Goal: Information Seeking & Learning: Check status

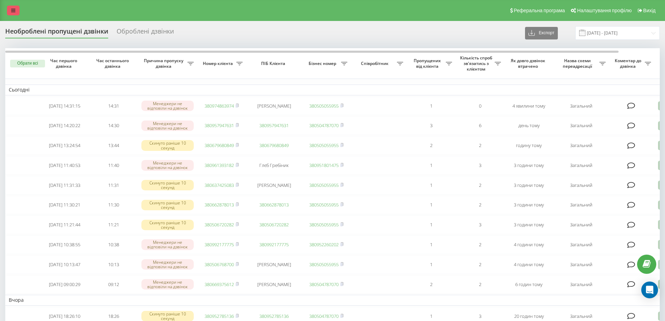
click at [12, 12] on icon at bounding box center [13, 10] width 4 height 5
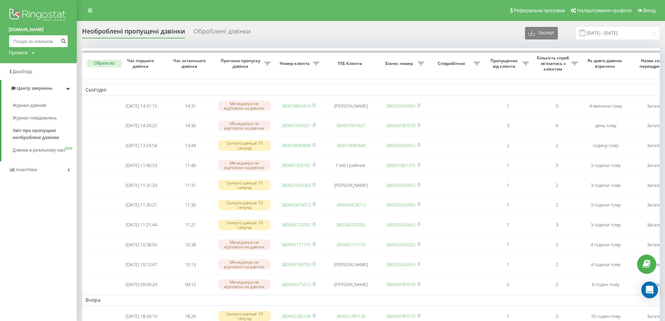
click at [30, 41] on input at bounding box center [38, 41] width 59 height 13
paste input "095 125 6069"
type input "095 125 6069"
click at [64, 39] on icon "submit" at bounding box center [63, 40] width 6 height 4
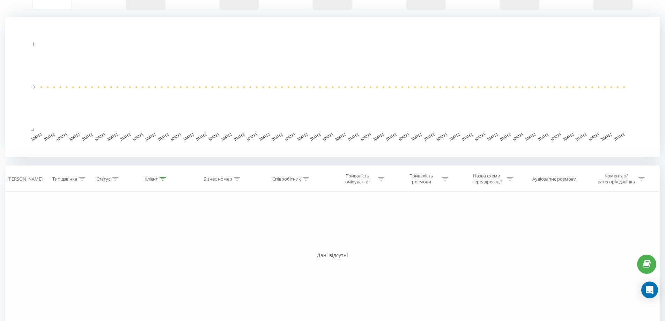
scroll to position [140, 0]
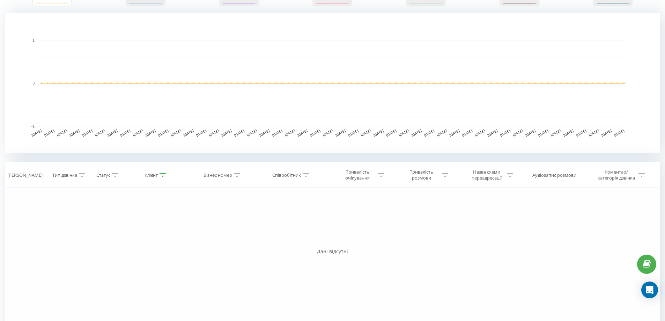
click at [88, 257] on div "Фільтрувати за умовою Дорівнює Введіть значення Скасувати OK Фільтрувати за умо…" at bounding box center [332, 266] width 655 height 157
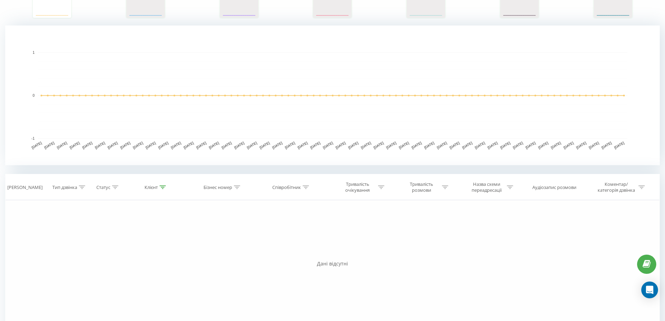
scroll to position [0, 0]
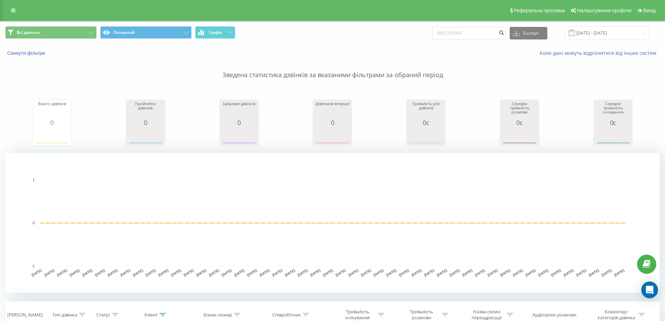
click at [10, 5] on div "Реферальна програма Налаштування профілю Вихід" at bounding box center [332, 10] width 665 height 21
click at [10, 8] on link at bounding box center [13, 11] width 13 height 10
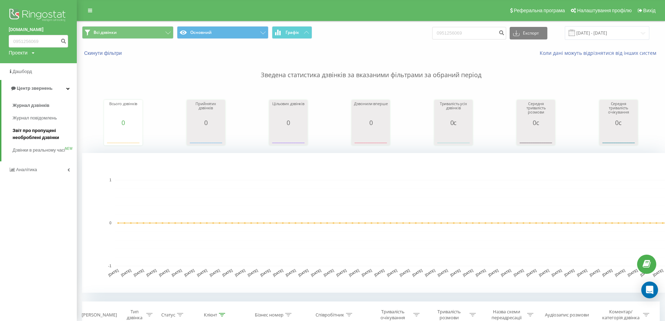
click at [31, 136] on span "Звіт про пропущені необроблені дзвінки" at bounding box center [43, 134] width 61 height 14
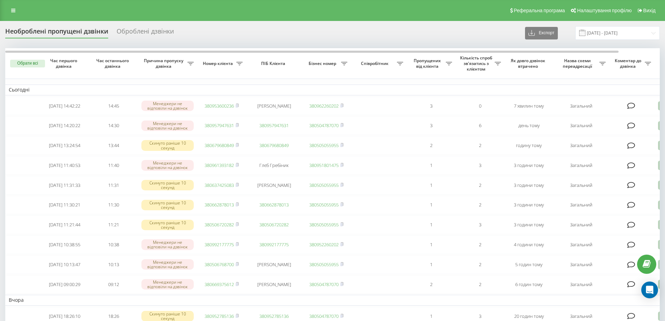
click at [4, 8] on div "Реферальна програма Налаштування профілю Вихід" at bounding box center [332, 10] width 665 height 21
click at [12, 9] on icon at bounding box center [13, 10] width 4 height 5
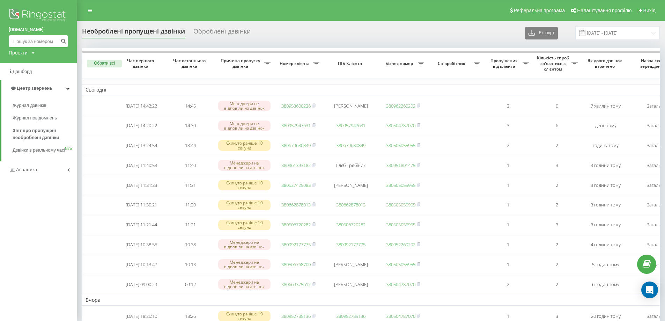
click at [45, 36] on input at bounding box center [38, 41] width 59 height 13
paste input "0678454020"
type input "0678454020"
click at [63, 39] on icon "submit" at bounding box center [63, 40] width 6 height 4
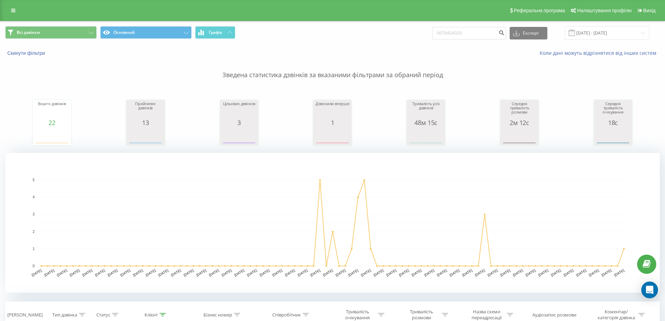
click at [10, 3] on div "Реферальна програма Налаштування профілю Вихід" at bounding box center [332, 10] width 665 height 21
click at [26, 17] on div "Реферальна програма Налаштування профілю Вихід" at bounding box center [332, 10] width 665 height 21
click at [21, 12] on div "Реферальна програма Налаштування профілю Вихід" at bounding box center [332, 10] width 665 height 21
click at [17, 12] on link at bounding box center [13, 11] width 13 height 10
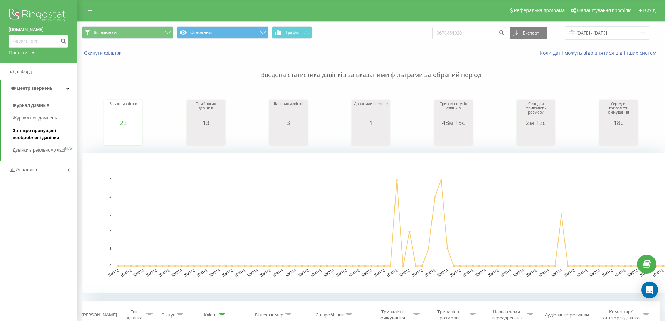
click at [23, 135] on span "Звіт про пропущені необроблені дзвінки" at bounding box center [43, 134] width 61 height 14
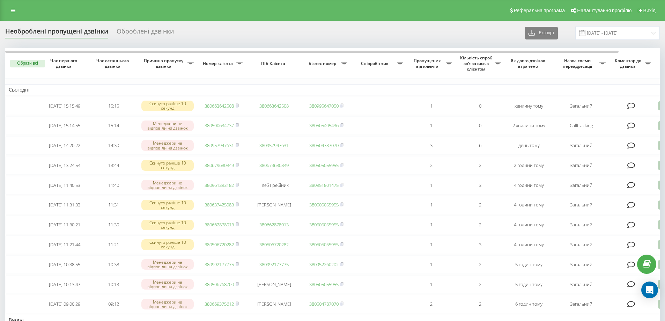
click at [431, 14] on div "Реферальна програма Налаштування профілю Вихід" at bounding box center [332, 10] width 665 height 21
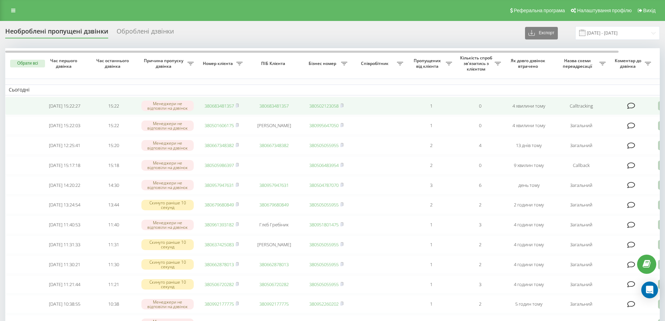
click at [231, 106] on link "380683481357" at bounding box center [219, 106] width 29 height 6
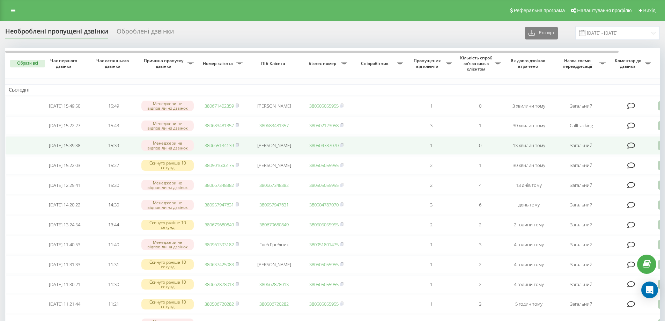
click at [221, 148] on link "380665134139" at bounding box center [219, 145] width 29 height 6
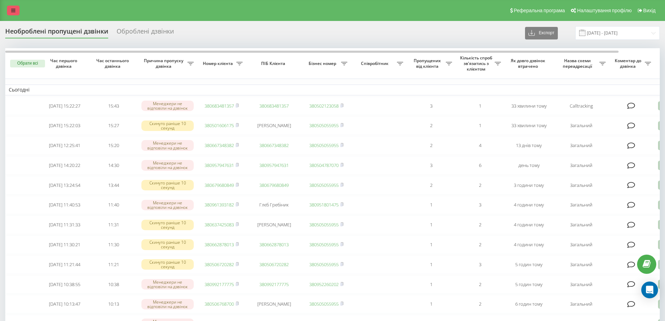
click at [17, 9] on link at bounding box center [13, 11] width 13 height 10
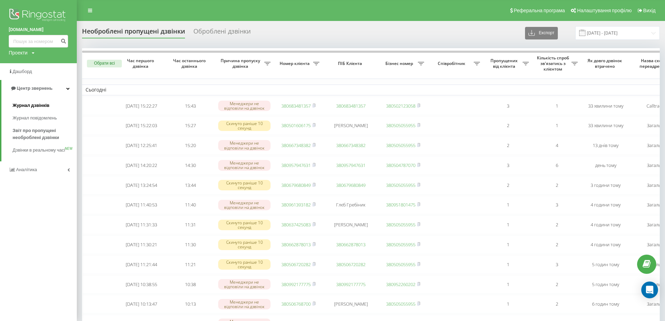
click at [31, 106] on span "Журнал дзвінків" at bounding box center [31, 105] width 37 height 7
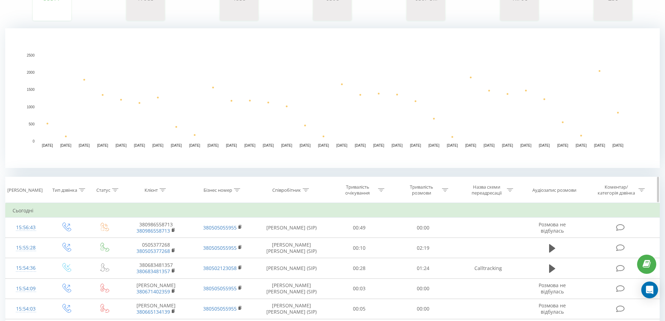
scroll to position [140, 0]
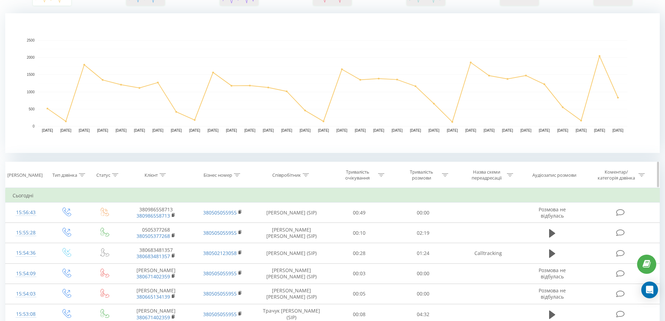
click at [310, 180] on th "Співробітник" at bounding box center [292, 175] width 72 height 26
click at [309, 175] on icon at bounding box center [306, 174] width 6 height 3
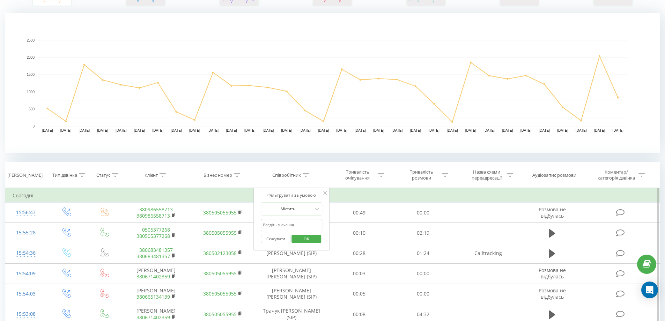
click at [279, 229] on input "text" at bounding box center [291, 225] width 61 height 12
type input "дрозд"
click at [298, 236] on span "OK" at bounding box center [307, 238] width 20 height 11
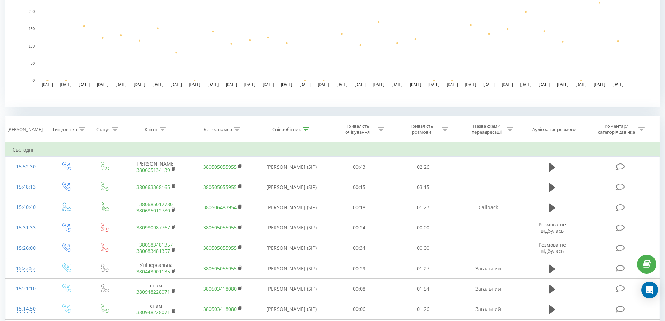
scroll to position [209, 0]
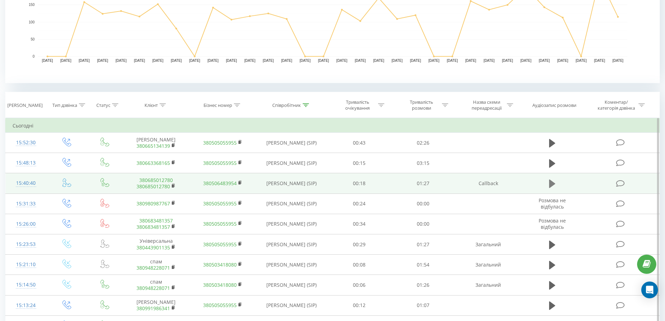
click at [550, 185] on icon at bounding box center [552, 183] width 6 height 8
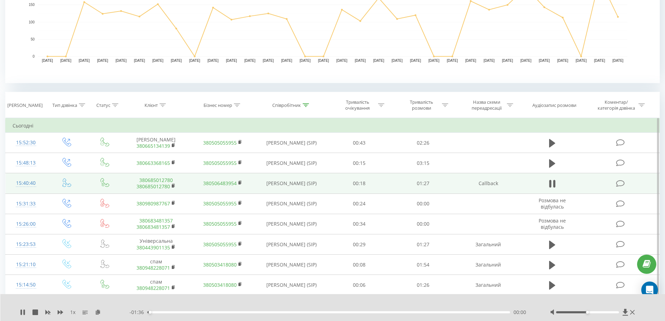
click at [166, 311] on div "00:00" at bounding box center [328, 312] width 363 height 2
click at [175, 312] on div "00:05" at bounding box center [328, 312] width 363 height 2
click at [215, 310] on div "- 01:28 00:09 00:09" at bounding box center [331, 312] width 403 height 7
click at [219, 312] on div "00:12" at bounding box center [328, 312] width 363 height 2
click at [274, 312] on div "00:19" at bounding box center [328, 312] width 363 height 2
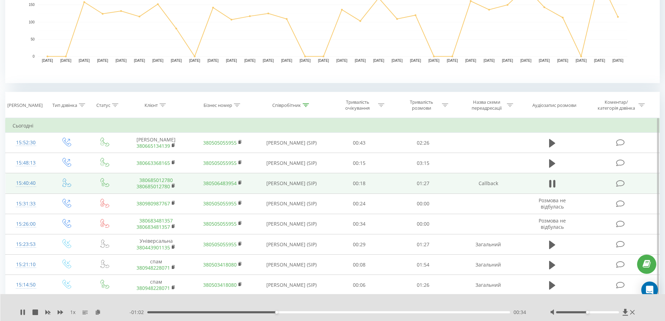
click at [488, 314] on div "- 01:02 00:34 00:34" at bounding box center [331, 312] width 403 height 7
click at [487, 312] on div "00:35" at bounding box center [328, 312] width 363 height 2
click at [172, 185] on rect at bounding box center [173, 185] width 2 height 3
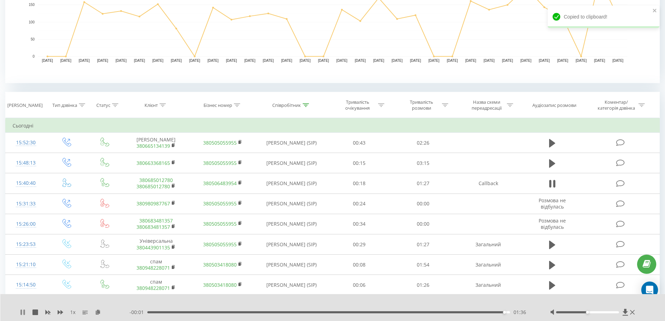
click at [20, 313] on icon at bounding box center [23, 312] width 6 height 6
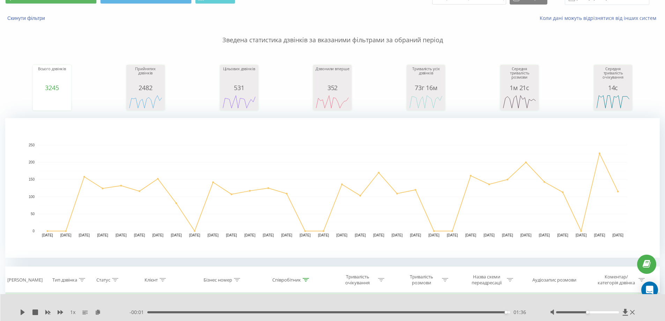
scroll to position [0, 0]
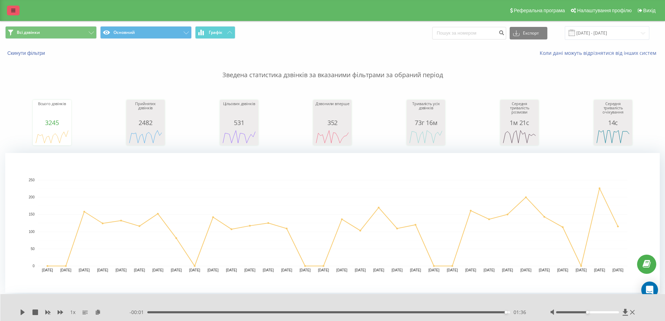
click at [13, 8] on icon at bounding box center [13, 10] width 4 height 5
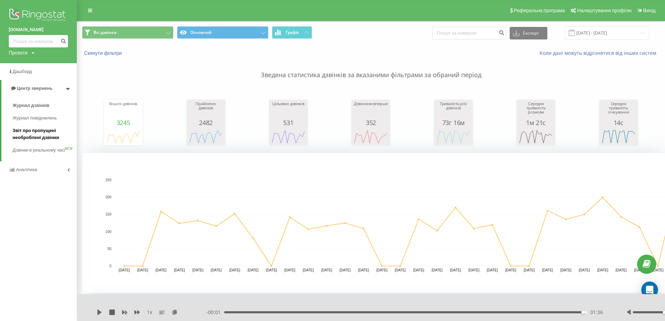
click at [30, 131] on span "Звіт про пропущені необроблені дзвінки" at bounding box center [43, 134] width 61 height 14
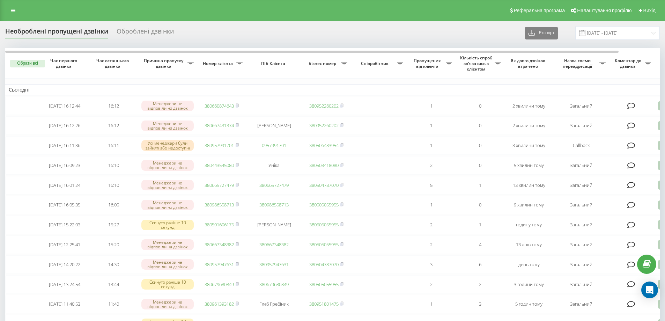
click at [491, 34] on div "Необроблені пропущені дзвінки Оброблені дзвінки Експорт .csv .xlsx 19.07.2025 -…" at bounding box center [332, 33] width 655 height 14
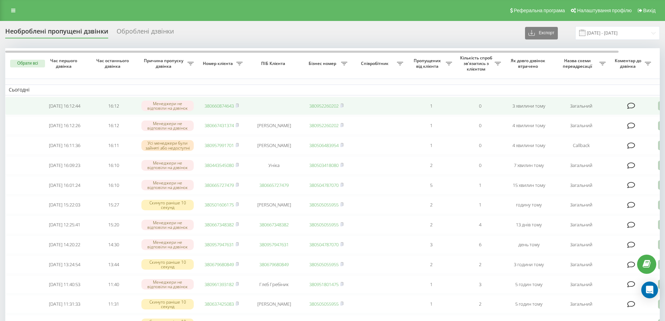
click at [220, 106] on link "380660874643" at bounding box center [219, 106] width 29 height 6
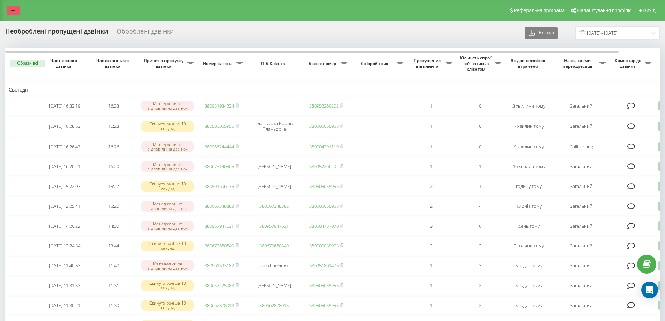
click at [17, 8] on link at bounding box center [13, 11] width 13 height 10
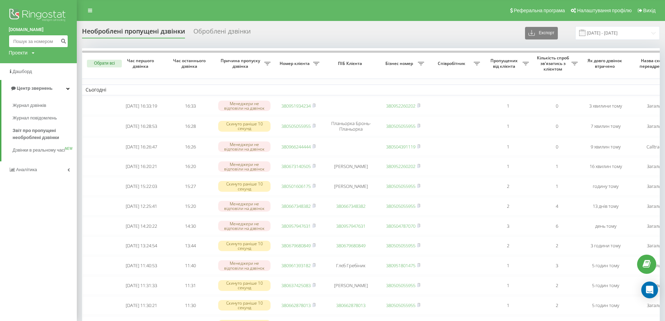
click at [37, 40] on input at bounding box center [38, 41] width 59 height 13
paste input "096 624 4444"
type input "096 624 4444"
click at [59, 40] on button "submit" at bounding box center [63, 41] width 9 height 13
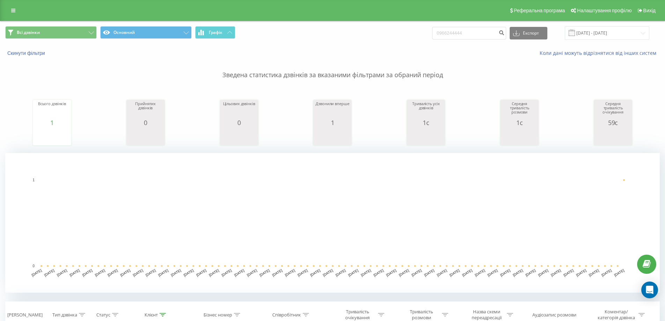
click at [173, 205] on rect "A chart." at bounding box center [332, 223] width 589 height 86
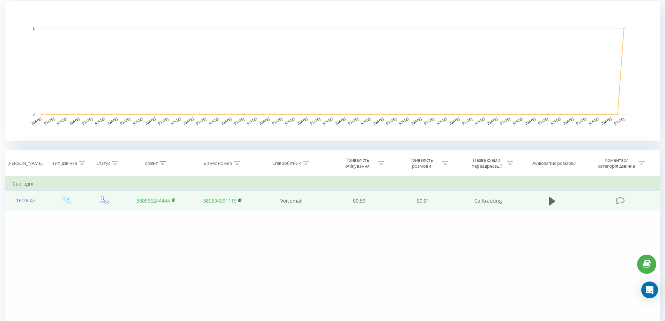
scroll to position [190, 0]
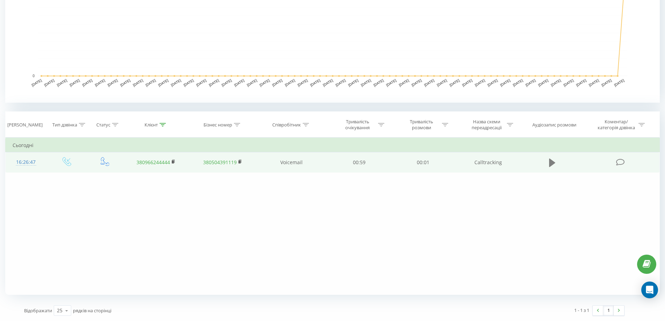
click at [547, 163] on button at bounding box center [552, 162] width 10 height 10
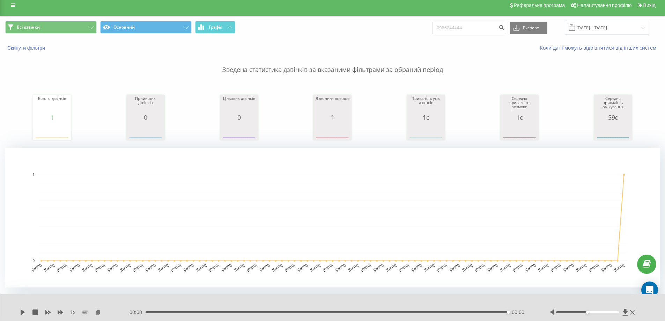
scroll to position [0, 0]
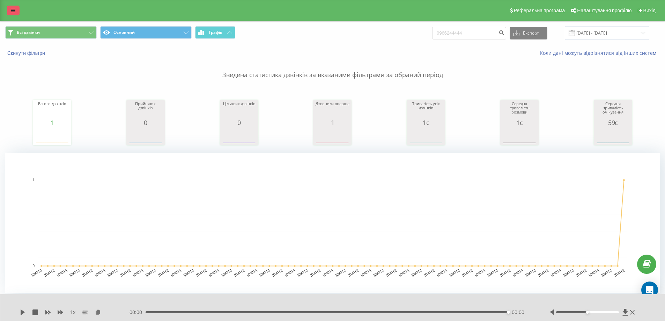
click at [14, 9] on icon at bounding box center [13, 10] width 4 height 5
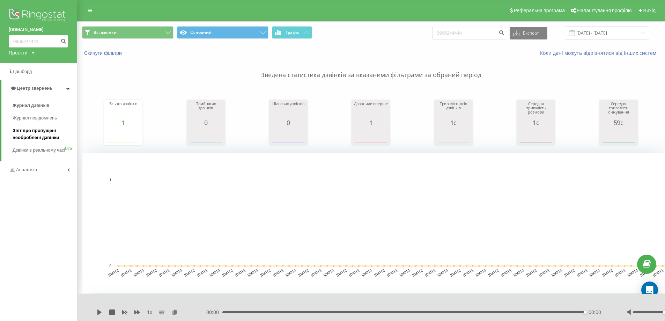
click at [39, 125] on div "Журнал дзвінків Журнал повідомлень Звіт про пропущені необроблені дзвінки Дзвін…" at bounding box center [45, 127] width 64 height 57
click at [37, 133] on span "Звіт про пропущені необроблені дзвінки" at bounding box center [43, 134] width 61 height 14
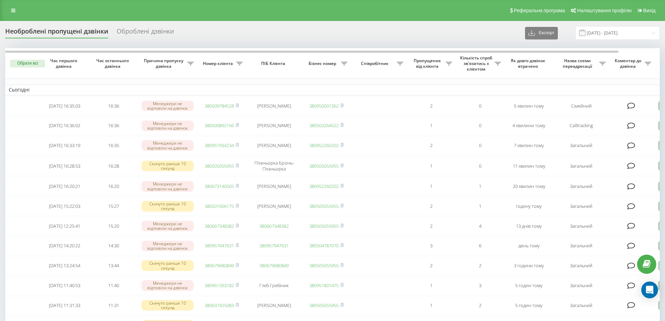
click at [471, 40] on div "Необроблені пропущені дзвінки Оброблені дзвінки Експорт .csv .xlsx 19.07.2025 -…" at bounding box center [332, 33] width 655 height 14
click at [480, 28] on div "Необроблені пропущені дзвінки Оброблені дзвінки Експорт .csv .xlsx 19.07.2025 -…" at bounding box center [332, 33] width 655 height 14
